Goal: Check status: Check status

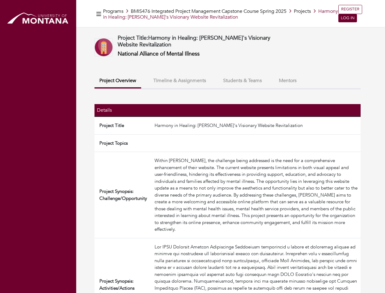
click at [193, 146] on td at bounding box center [256, 143] width 209 height 18
click at [99, 14] on icon "button" at bounding box center [98, 14] width 5 height 4
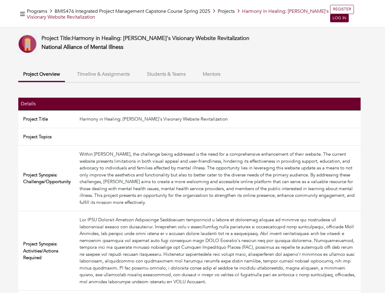
click at [65, 81] on button "Project Overview" at bounding box center [41, 75] width 47 height 14
click at [135, 81] on button "Timeline & Assignments" at bounding box center [103, 74] width 63 height 13
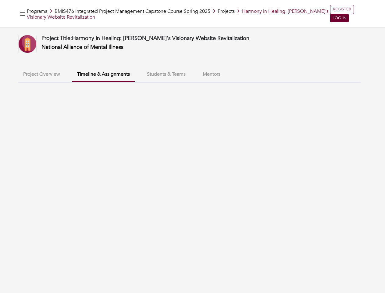
click at [243, 81] on ul "Project Overview Timeline & Assignments Students & Teams Mentors" at bounding box center [189, 75] width 343 height 15
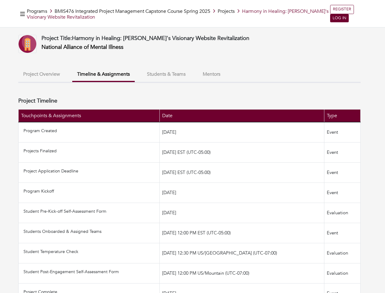
click at [288, 81] on ul "Project Overview Timeline & Assignments Students & Teams Mentors" at bounding box center [189, 75] width 343 height 15
